Goal: Information Seeking & Learning: Learn about a topic

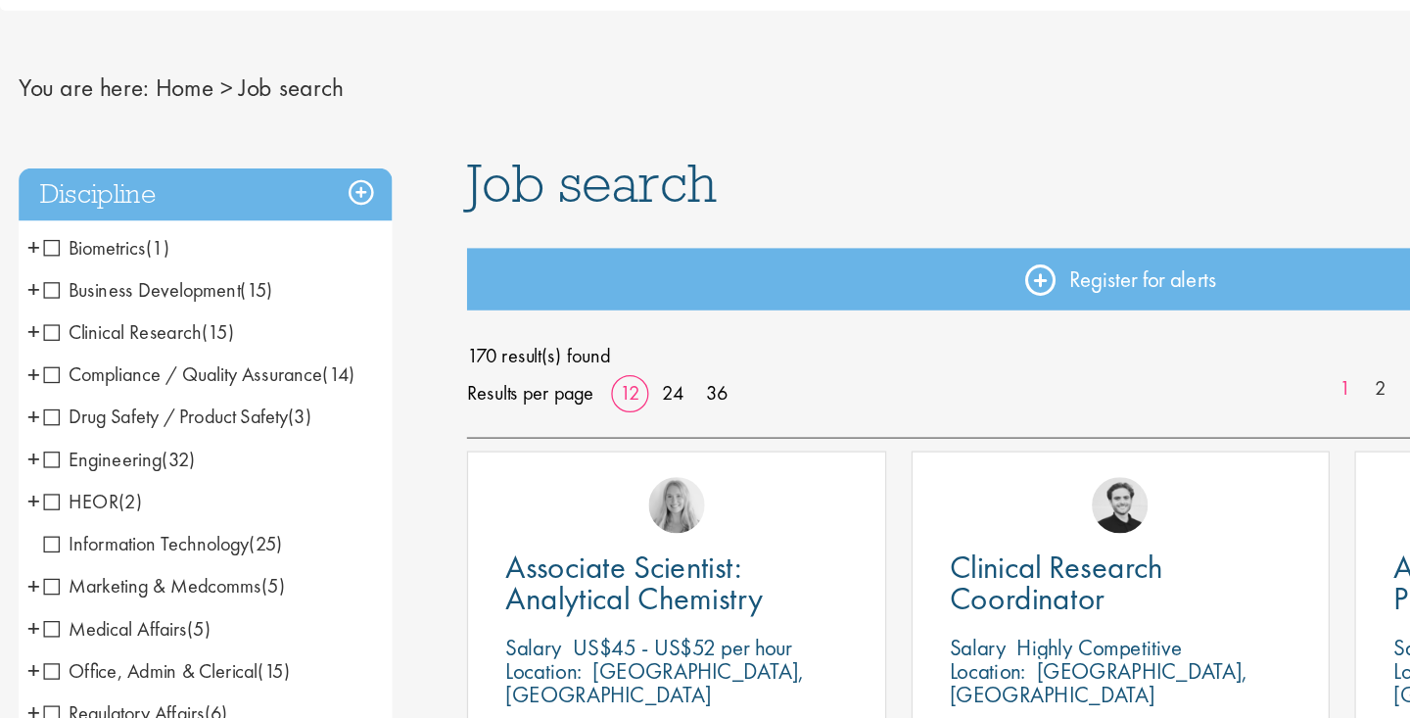
click at [41, 327] on li "Clinical Research (15) - + Clinical Research Associate (CRA) (2) Project/Study …" at bounding box center [162, 317] width 294 height 33
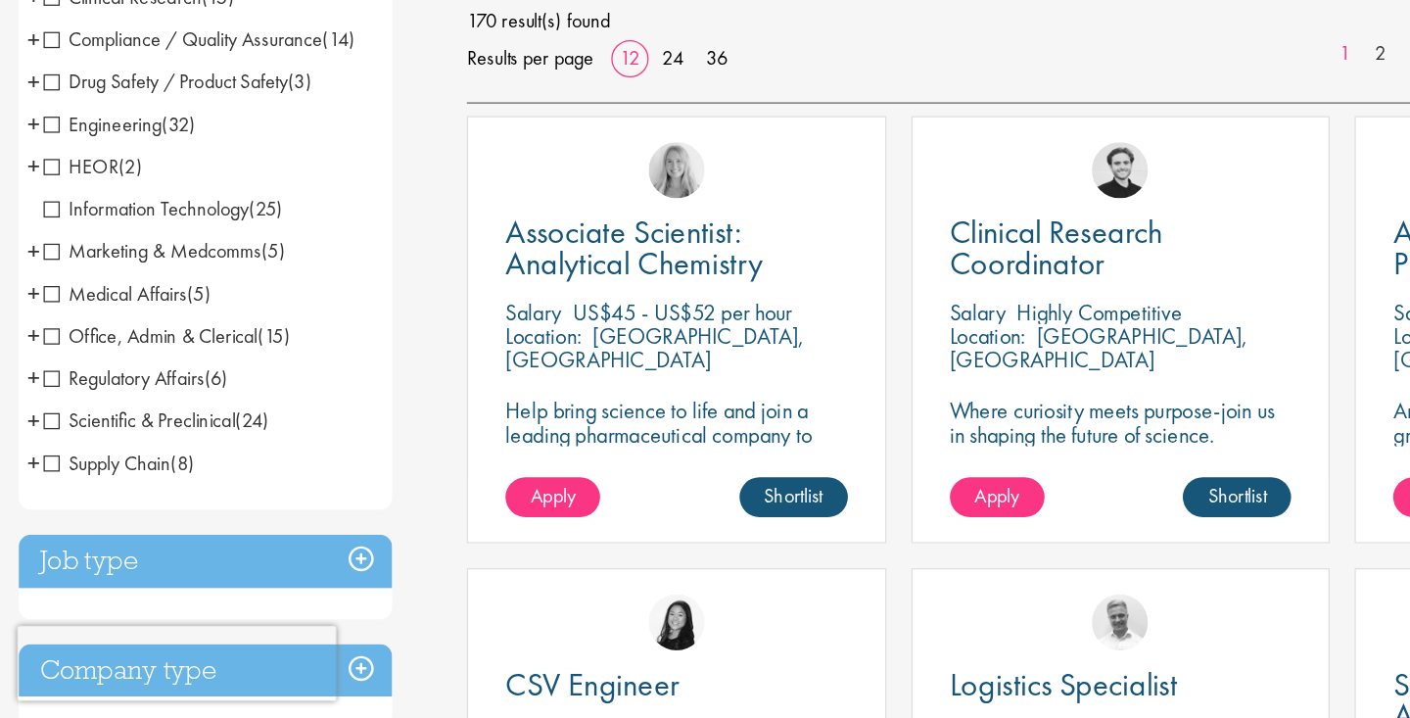
scroll to position [226, 0]
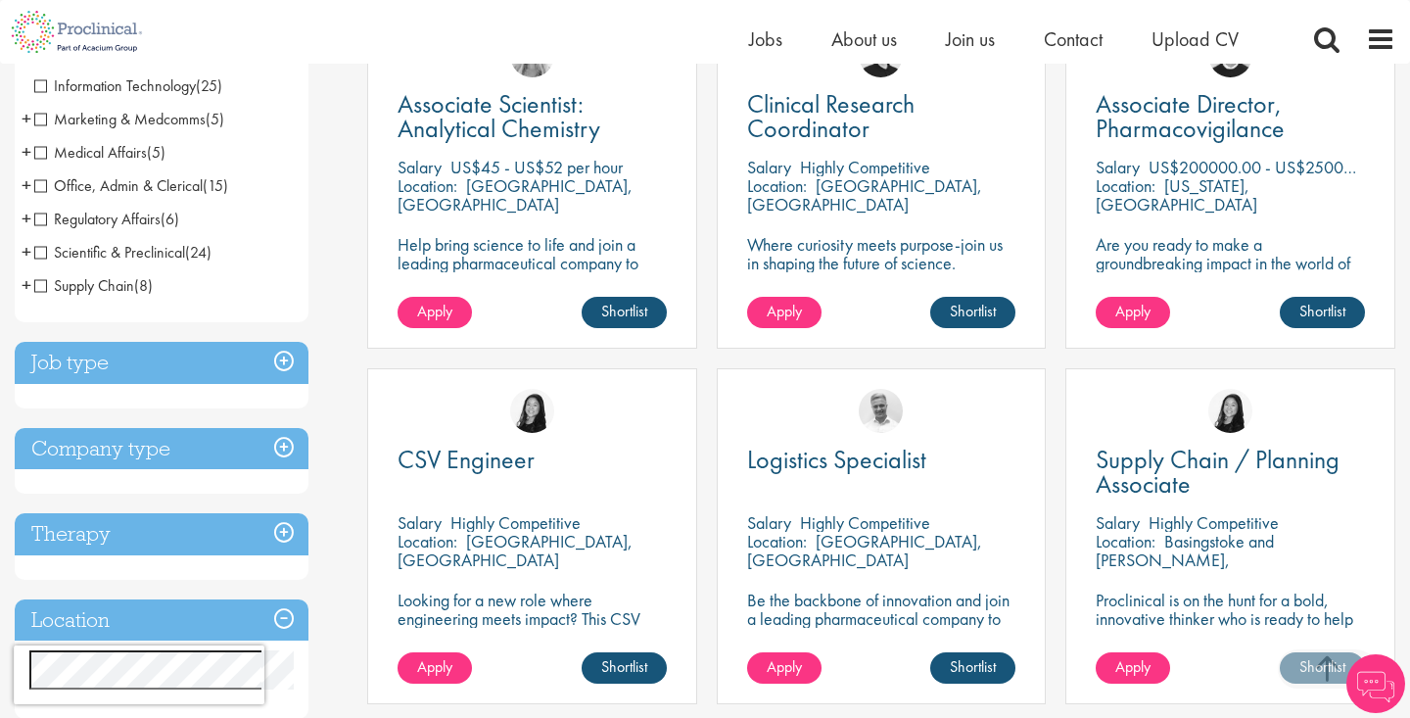
scroll to position [437, 0]
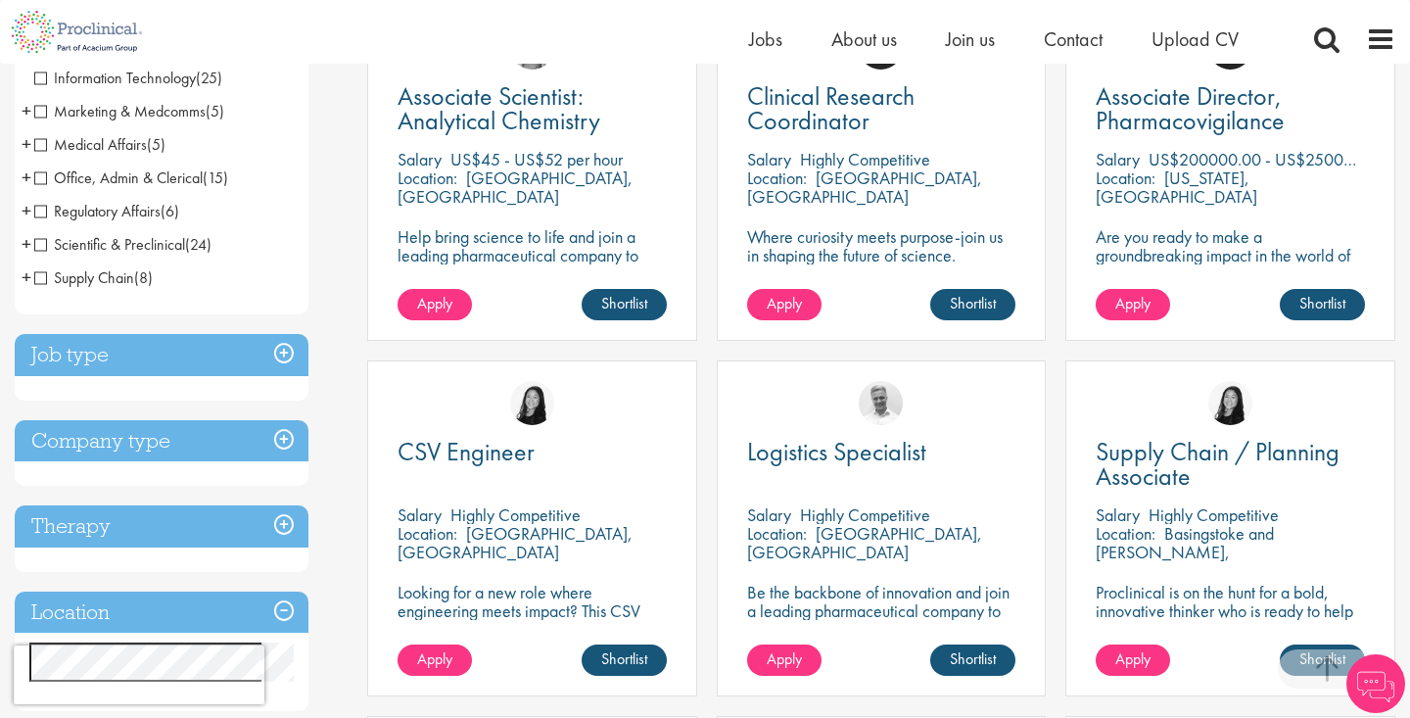
click at [171, 379] on div "Job type Permanent (74) Contract (96)" at bounding box center [162, 367] width 294 height 67
click at [151, 362] on h3 "Job type" at bounding box center [162, 355] width 294 height 42
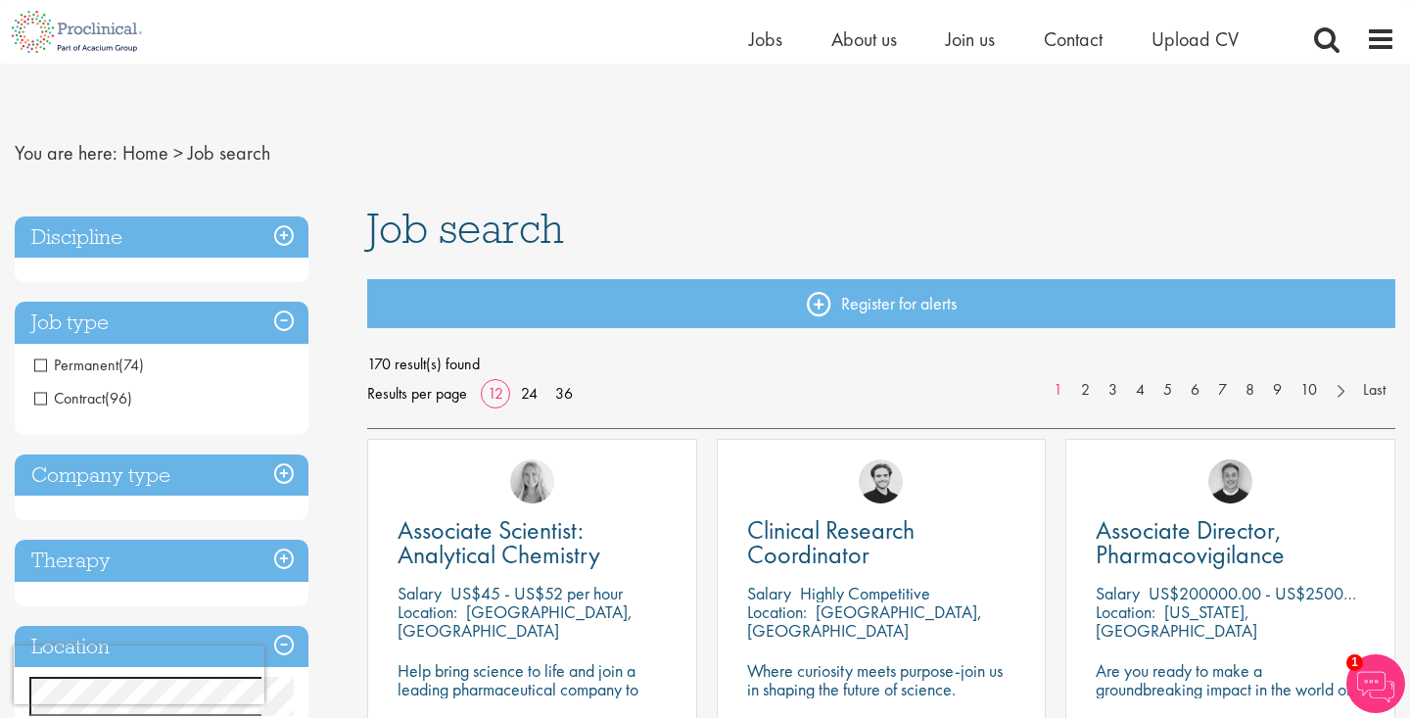
scroll to position [0, 0]
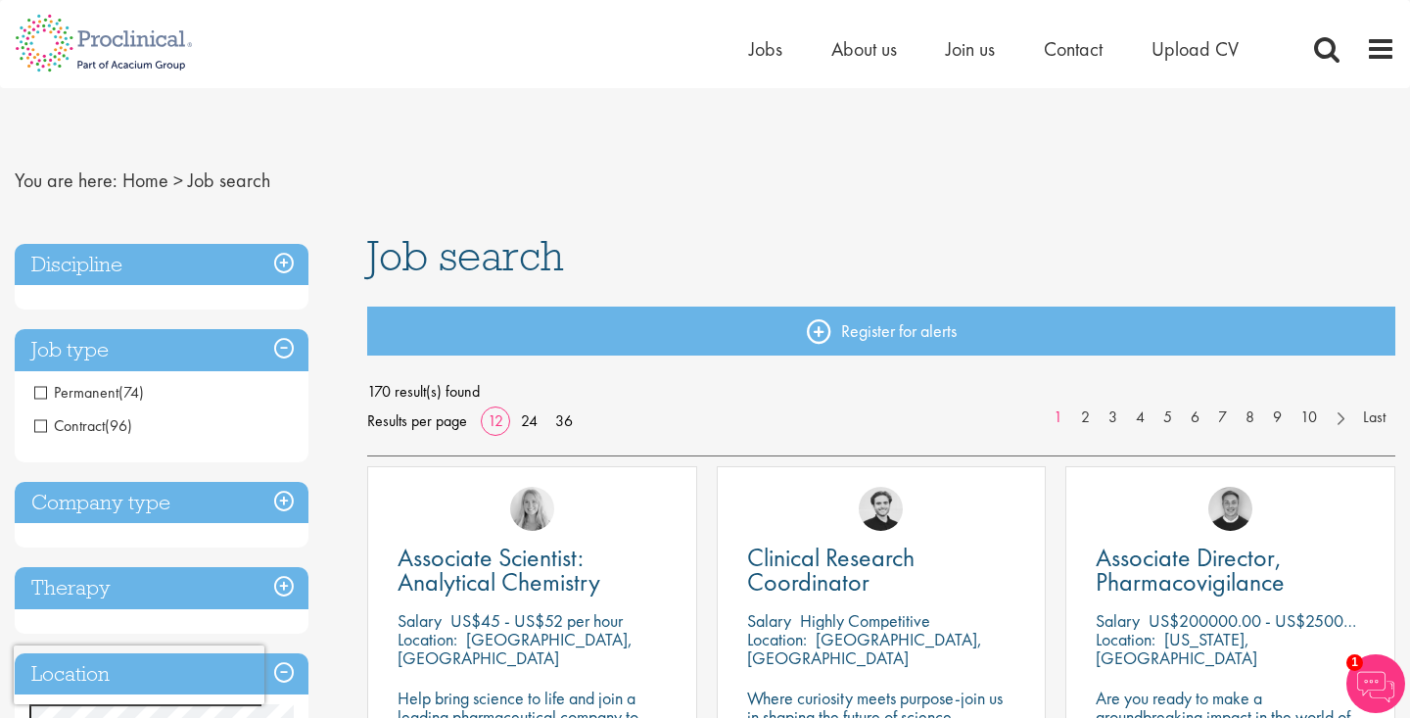
click at [101, 423] on span "Contract" at bounding box center [69, 425] width 70 height 21
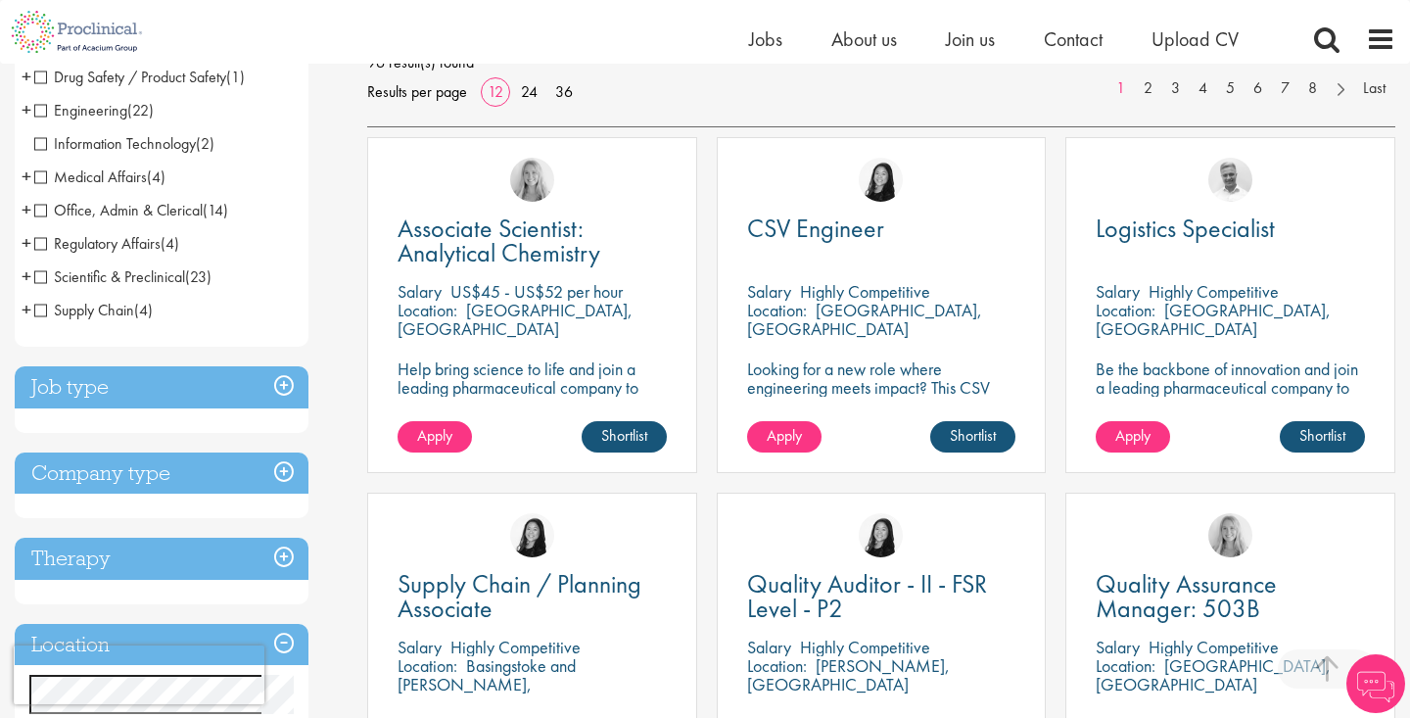
click at [152, 392] on h3 "Job type" at bounding box center [162, 387] width 294 height 42
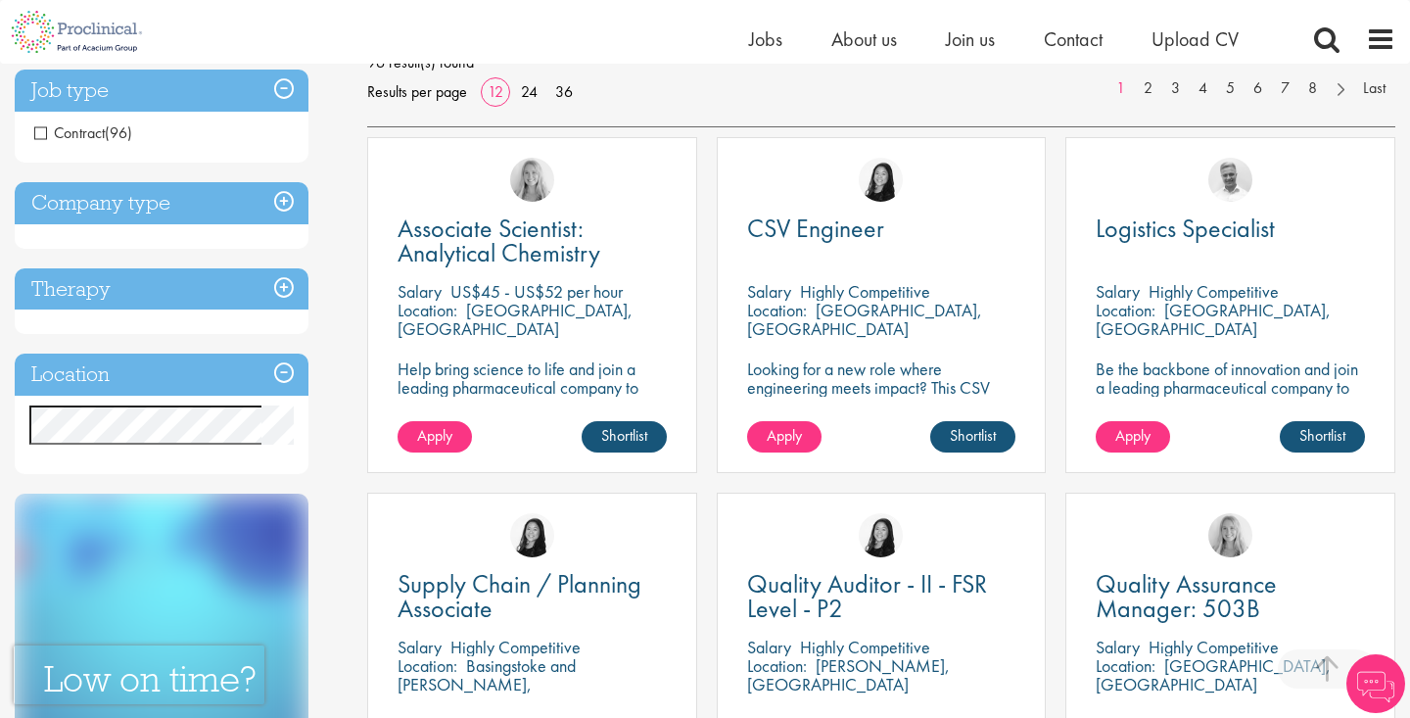
scroll to position [303, 0]
